Goal: Task Accomplishment & Management: Use online tool/utility

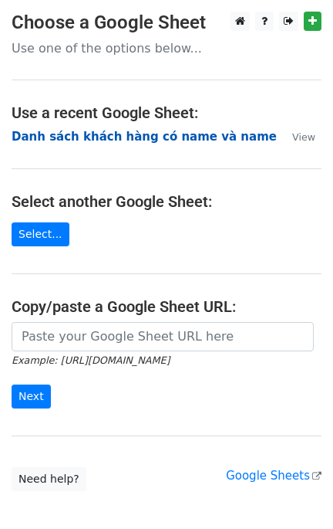
click at [90, 138] on strong "Danh sách khách hàng có name và name" at bounding box center [145, 137] width 266 height 14
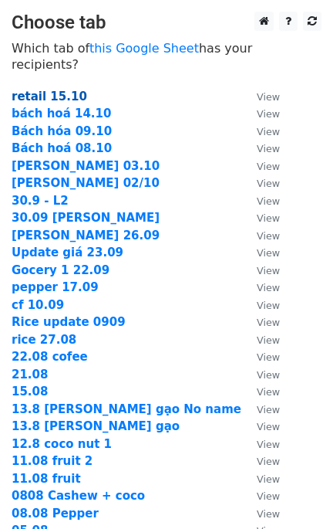
click at [45, 90] on strong "retail 15.10" at bounding box center [50, 97] width 76 height 14
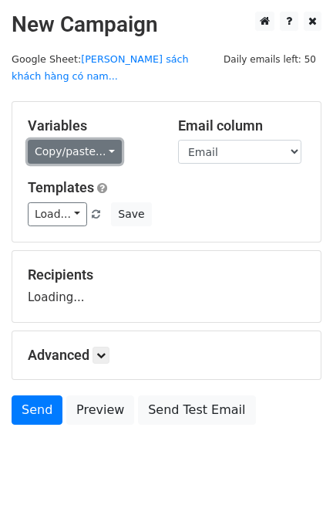
click at [63, 140] on link "Copy/paste..." at bounding box center [75, 152] width 94 height 24
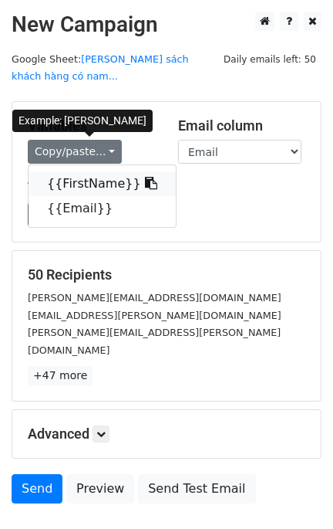
click at [75, 171] on link "{{FirstName}}" at bounding box center [102, 183] width 147 height 25
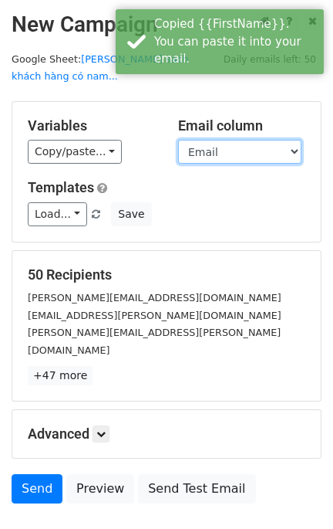
click at [257, 140] on select "FirstName Email" at bounding box center [240, 152] width 124 height 24
click at [178, 140] on select "FirstName Email" at bounding box center [240, 152] width 124 height 24
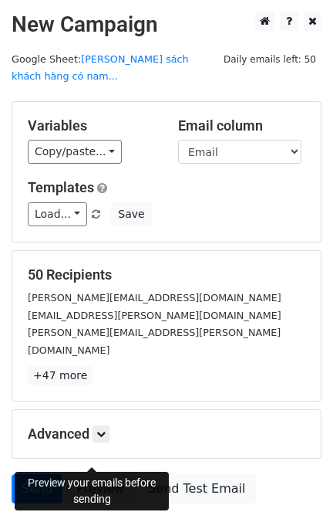
click at [92, 474] on link "Preview" at bounding box center [100, 488] width 68 height 29
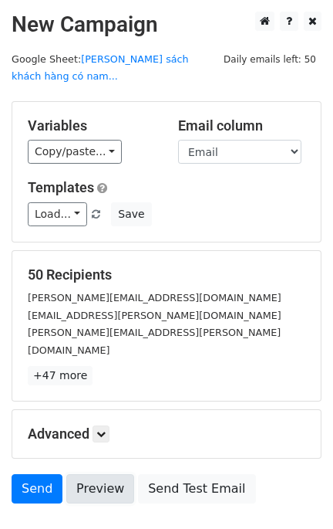
click at [99, 474] on link "Preview" at bounding box center [100, 488] width 68 height 29
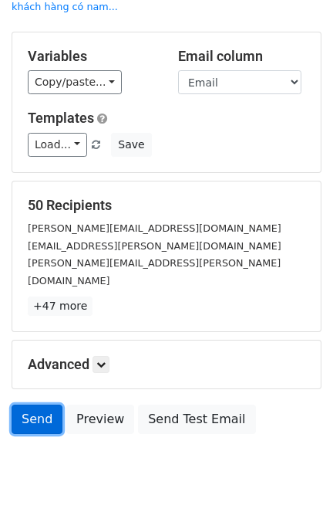
click at [33, 404] on link "Send" at bounding box center [37, 418] width 51 height 29
